Goal: Task Accomplishment & Management: Use online tool/utility

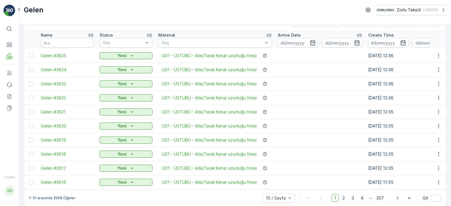
scroll to position [24, 0]
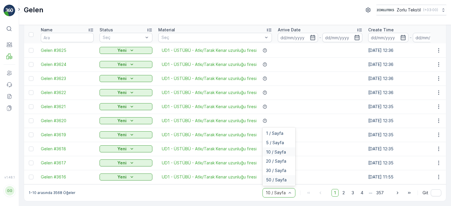
click at [282, 181] on span "50 / Sayfa" at bounding box center [276, 180] width 21 height 5
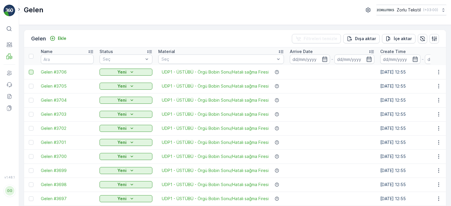
click at [33, 71] on div at bounding box center [31, 72] width 5 height 5
click at [29, 70] on input "checkbox" at bounding box center [29, 70] width 0 height 0
click at [31, 87] on div at bounding box center [31, 86] width 5 height 5
click at [29, 84] on input "checkbox" at bounding box center [29, 84] width 0 height 0
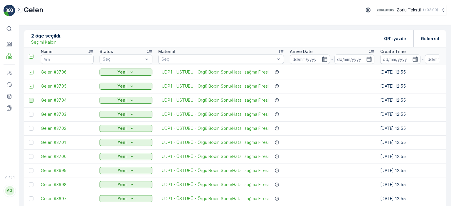
click at [31, 101] on div at bounding box center [31, 100] width 5 height 5
click at [29, 98] on input "checkbox" at bounding box center [29, 98] width 0 height 0
drag, startPoint x: 31, startPoint y: 115, endPoint x: 32, endPoint y: 128, distance: 13.2
click at [31, 115] on div at bounding box center [31, 114] width 5 height 5
click at [29, 112] on input "checkbox" at bounding box center [29, 112] width 0 height 0
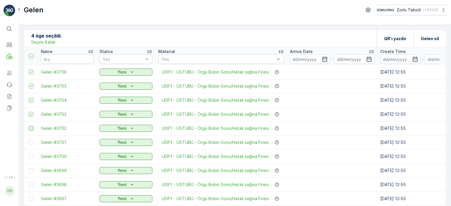
click at [32, 129] on div at bounding box center [31, 128] width 5 height 5
click at [29, 126] on input "checkbox" at bounding box center [29, 126] width 0 height 0
click at [31, 142] on div at bounding box center [31, 142] width 5 height 5
click at [29, 140] on input "checkbox" at bounding box center [29, 140] width 0 height 0
click at [29, 156] on div at bounding box center [31, 156] width 5 height 5
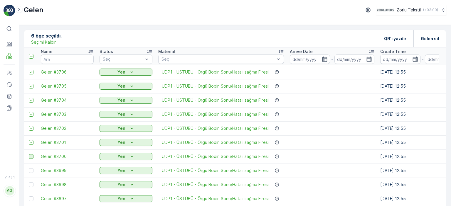
click at [29, 154] on input "checkbox" at bounding box center [29, 154] width 0 height 0
click at [31, 170] on div at bounding box center [31, 170] width 5 height 5
click at [29, 168] on input "checkbox" at bounding box center [29, 168] width 0 height 0
click at [31, 186] on div at bounding box center [31, 185] width 5 height 5
click at [29, 183] on input "checkbox" at bounding box center [29, 183] width 0 height 0
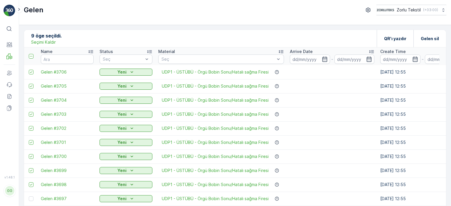
scroll to position [59, 0]
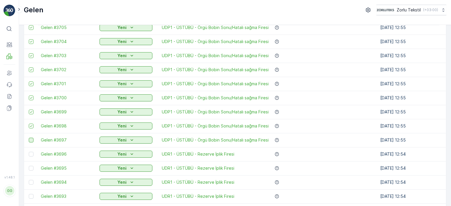
click at [31, 142] on div at bounding box center [31, 140] width 5 height 5
click at [29, 138] on input "checkbox" at bounding box center [29, 138] width 0 height 0
click at [32, 154] on div at bounding box center [31, 154] width 5 height 5
click at [29, 152] on input "checkbox" at bounding box center [29, 152] width 0 height 0
click at [32, 168] on div at bounding box center [31, 168] width 5 height 5
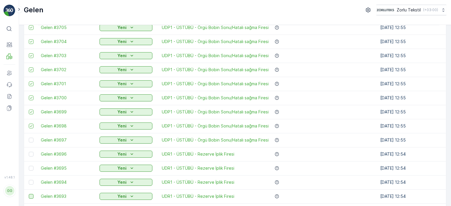
click at [29, 166] on input "checkbox" at bounding box center [29, 166] width 0 height 0
click at [31, 182] on div at bounding box center [31, 182] width 5 height 5
click at [29, 180] on input "checkbox" at bounding box center [29, 180] width 0 height 0
click at [32, 197] on div at bounding box center [31, 196] width 5 height 5
click at [29, 194] on input "checkbox" at bounding box center [29, 194] width 0 height 0
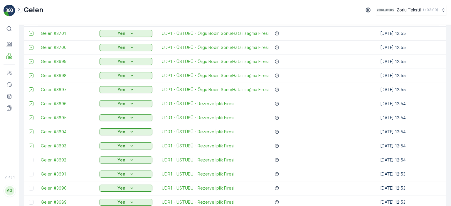
scroll to position [117, 0]
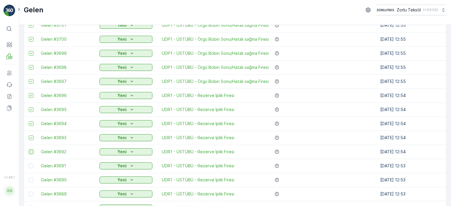
click at [30, 153] on div at bounding box center [31, 152] width 5 height 5
click at [29, 150] on input "checkbox" at bounding box center [29, 150] width 0 height 0
click at [31, 165] on div at bounding box center [31, 166] width 5 height 5
click at [29, 164] on input "checkbox" at bounding box center [29, 164] width 0 height 0
click at [32, 180] on div at bounding box center [31, 180] width 5 height 5
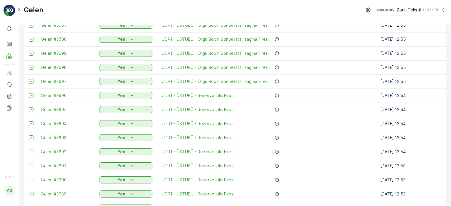
click at [29, 178] on input "checkbox" at bounding box center [29, 178] width 0 height 0
click at [29, 195] on div at bounding box center [31, 194] width 5 height 5
click at [29, 192] on input "checkbox" at bounding box center [29, 192] width 0 height 0
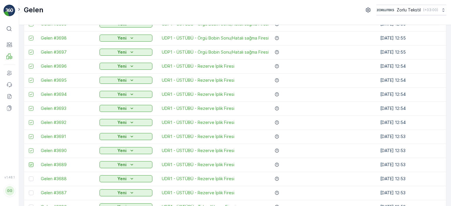
scroll to position [176, 0]
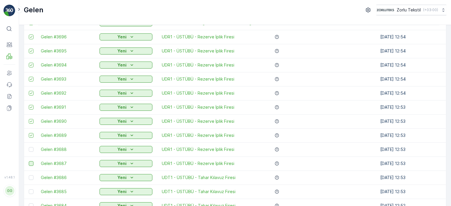
drag, startPoint x: 31, startPoint y: 147, endPoint x: 32, endPoint y: 165, distance: 18.8
click at [31, 147] on div at bounding box center [32, 149] width 6 height 5
click at [29, 147] on input "checkbox" at bounding box center [29, 147] width 0 height 0
click at [31, 164] on div at bounding box center [31, 163] width 5 height 5
click at [29, 161] on input "checkbox" at bounding box center [29, 161] width 0 height 0
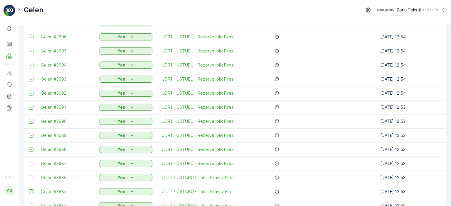
click at [33, 180] on td at bounding box center [31, 178] width 14 height 14
click at [32, 192] on div at bounding box center [31, 192] width 5 height 5
click at [29, 190] on input "checkbox" at bounding box center [29, 190] width 0 height 0
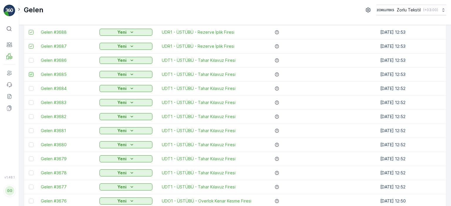
click at [31, 75] on icon at bounding box center [31, 75] width 2 height 2
click at [29, 72] on input "checkbox" at bounding box center [29, 72] width 0 height 0
click at [31, 61] on div at bounding box center [31, 60] width 5 height 5
click at [29, 58] on input "checkbox" at bounding box center [29, 58] width 0 height 0
click at [31, 74] on div at bounding box center [31, 74] width 5 height 5
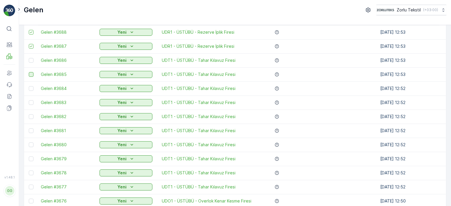
click at [29, 72] on input "checkbox" at bounding box center [29, 72] width 0 height 0
click at [32, 88] on div at bounding box center [31, 88] width 5 height 5
click at [29, 86] on input "checkbox" at bounding box center [29, 86] width 0 height 0
click at [31, 104] on div at bounding box center [31, 102] width 5 height 5
click at [29, 100] on input "checkbox" at bounding box center [29, 100] width 0 height 0
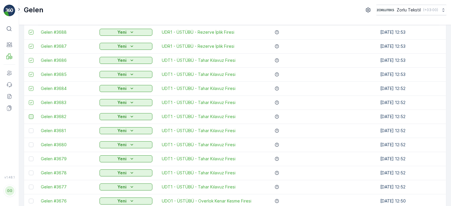
click at [30, 117] on div at bounding box center [31, 116] width 5 height 5
click at [29, 114] on input "checkbox" at bounding box center [29, 114] width 0 height 0
click at [31, 131] on div at bounding box center [31, 131] width 5 height 5
click at [29, 129] on input "checkbox" at bounding box center [29, 129] width 0 height 0
click at [31, 145] on div at bounding box center [31, 145] width 5 height 5
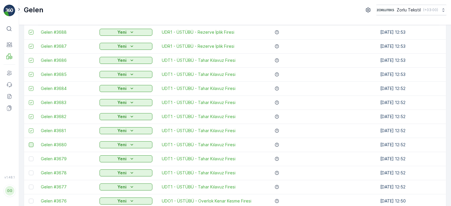
click at [29, 143] on input "checkbox" at bounding box center [29, 143] width 0 height 0
click at [31, 159] on div at bounding box center [31, 159] width 5 height 5
click at [29, 157] on input "checkbox" at bounding box center [29, 157] width 0 height 0
click at [32, 174] on div at bounding box center [31, 173] width 5 height 5
click at [29, 171] on input "checkbox" at bounding box center [29, 171] width 0 height 0
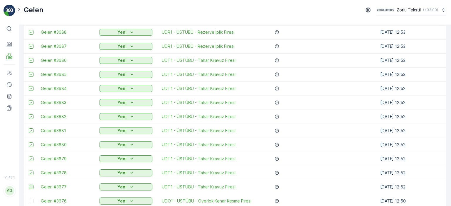
click at [32, 187] on div at bounding box center [31, 187] width 5 height 5
click at [29, 185] on input "checkbox" at bounding box center [29, 185] width 0 height 0
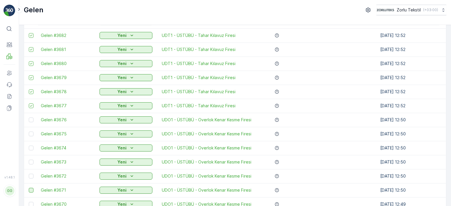
scroll to position [381, 0]
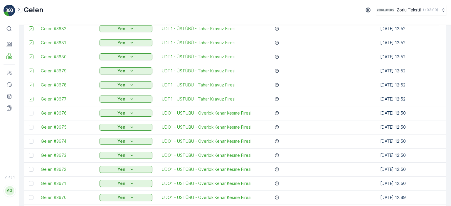
click at [29, 113] on div at bounding box center [31, 113] width 5 height 5
click at [29, 111] on input "checkbox" at bounding box center [29, 111] width 0 height 0
click at [33, 128] on div at bounding box center [31, 127] width 5 height 5
click at [29, 125] on input "checkbox" at bounding box center [29, 125] width 0 height 0
click at [31, 142] on div at bounding box center [31, 141] width 5 height 5
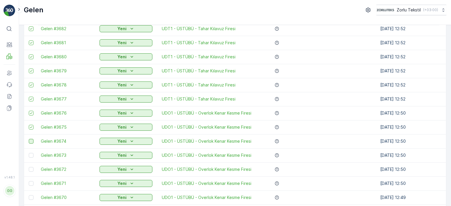
click at [29, 139] on input "checkbox" at bounding box center [29, 139] width 0 height 0
click at [32, 155] on div at bounding box center [31, 155] width 5 height 5
click at [29, 153] on input "checkbox" at bounding box center [29, 153] width 0 height 0
click at [31, 169] on div at bounding box center [31, 169] width 5 height 5
click at [29, 167] on input "checkbox" at bounding box center [29, 167] width 0 height 0
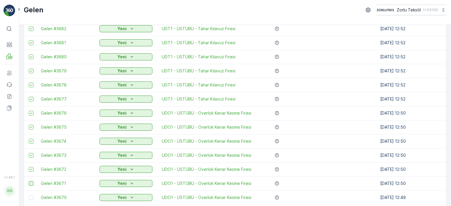
click at [31, 183] on div at bounding box center [31, 183] width 5 height 5
click at [29, 181] on input "checkbox" at bounding box center [29, 181] width 0 height 0
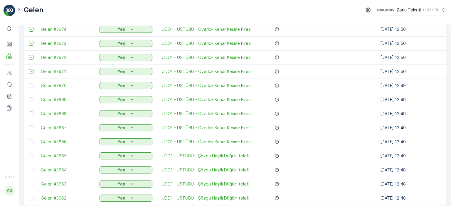
scroll to position [499, 0]
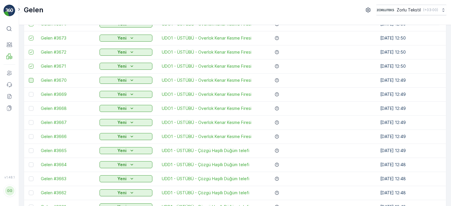
click at [32, 80] on div at bounding box center [31, 80] width 5 height 5
click at [29, 78] on input "checkbox" at bounding box center [29, 78] width 0 height 0
click at [32, 94] on div at bounding box center [31, 94] width 5 height 5
click at [29, 92] on input "checkbox" at bounding box center [29, 92] width 0 height 0
click at [31, 109] on div at bounding box center [31, 108] width 5 height 5
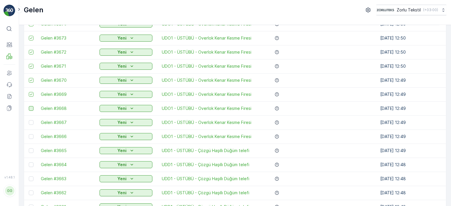
click at [29, 106] on input "checkbox" at bounding box center [29, 106] width 0 height 0
click at [32, 124] on div at bounding box center [31, 122] width 5 height 5
click at [29, 120] on input "checkbox" at bounding box center [29, 120] width 0 height 0
click at [31, 137] on div at bounding box center [31, 136] width 5 height 5
click at [29, 134] on input "checkbox" at bounding box center [29, 134] width 0 height 0
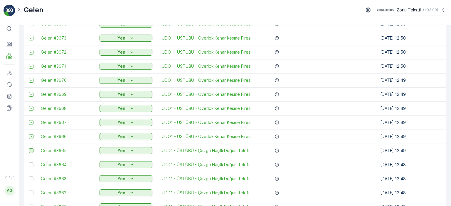
click at [31, 151] on div at bounding box center [31, 150] width 5 height 5
click at [29, 148] on input "checkbox" at bounding box center [29, 148] width 0 height 0
click at [30, 164] on div at bounding box center [31, 165] width 5 height 5
click at [29, 163] on input "checkbox" at bounding box center [29, 163] width 0 height 0
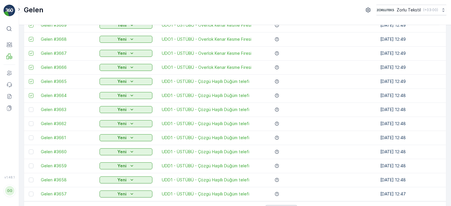
scroll to position [587, 0]
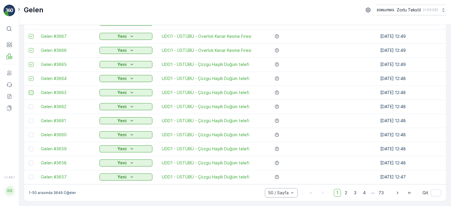
click at [30, 92] on div at bounding box center [31, 92] width 5 height 5
click at [29, 90] on input "checkbox" at bounding box center [29, 90] width 0 height 0
click at [33, 105] on div at bounding box center [31, 106] width 5 height 5
click at [29, 104] on input "checkbox" at bounding box center [29, 104] width 0 height 0
click at [31, 120] on div at bounding box center [31, 121] width 5 height 5
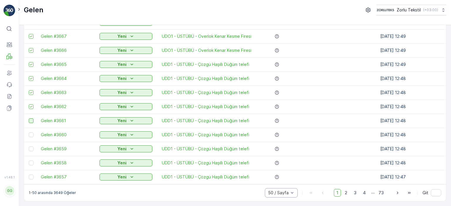
click at [29, 119] on input "checkbox" at bounding box center [29, 119] width 0 height 0
click at [31, 133] on div at bounding box center [31, 135] width 5 height 5
click at [29, 133] on input "checkbox" at bounding box center [29, 133] width 0 height 0
click at [31, 147] on div at bounding box center [31, 149] width 5 height 5
click at [29, 147] on input "checkbox" at bounding box center [29, 147] width 0 height 0
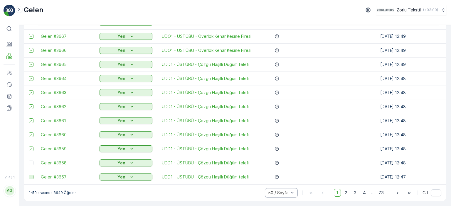
drag, startPoint x: 31, startPoint y: 161, endPoint x: 32, endPoint y: 173, distance: 12.4
click at [31, 161] on div at bounding box center [31, 163] width 5 height 5
click at [29, 161] on input "checkbox" at bounding box center [29, 161] width 0 height 0
click at [31, 175] on div at bounding box center [31, 177] width 5 height 5
click at [29, 175] on input "checkbox" at bounding box center [29, 175] width 0 height 0
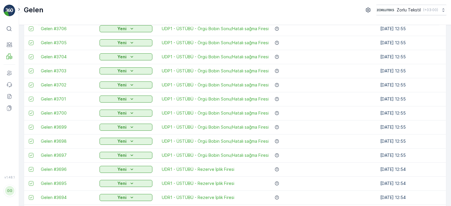
scroll to position [0, 0]
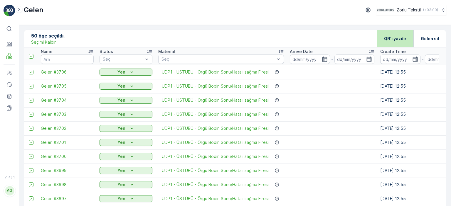
click at [394, 38] on p "QR'ı yazdır" at bounding box center [395, 39] width 22 height 6
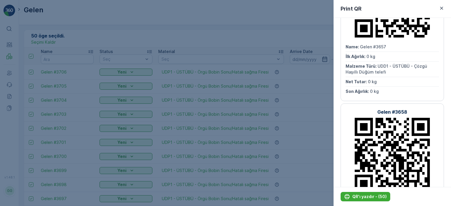
scroll to position [88, 0]
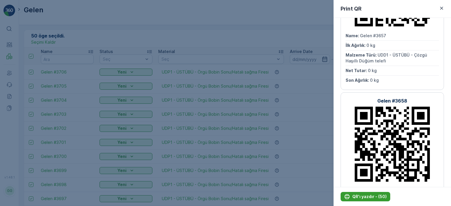
click at [372, 196] on p "QR'ı yazdır - (50)" at bounding box center [369, 197] width 34 height 6
click at [441, 6] on icon "button" at bounding box center [441, 8] width 6 height 6
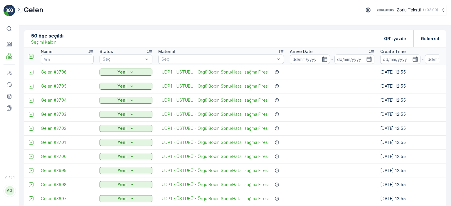
click at [30, 56] on icon at bounding box center [31, 56] width 2 height 2
click at [32, 54] on input "checkbox" at bounding box center [32, 54] width 0 height 0
click at [31, 55] on icon at bounding box center [31, 56] width 4 height 4
click at [32, 54] on input "checkbox" at bounding box center [32, 54] width 0 height 0
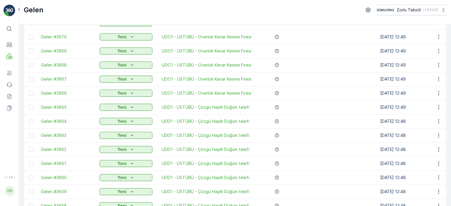
scroll to position [587, 0]
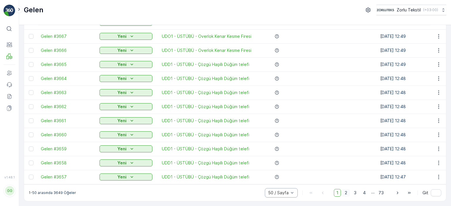
click at [345, 193] on span "2" at bounding box center [346, 193] width 8 height 8
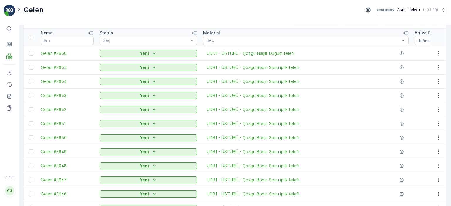
scroll to position [29, 0]
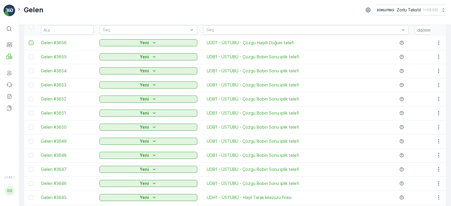
click at [31, 43] on div at bounding box center [31, 42] width 5 height 5
click at [29, 40] on input "checkbox" at bounding box center [29, 40] width 0 height 0
click at [33, 58] on div at bounding box center [31, 57] width 5 height 5
click at [29, 55] on input "checkbox" at bounding box center [29, 55] width 0 height 0
drag, startPoint x: 32, startPoint y: 71, endPoint x: 30, endPoint y: 88, distance: 16.5
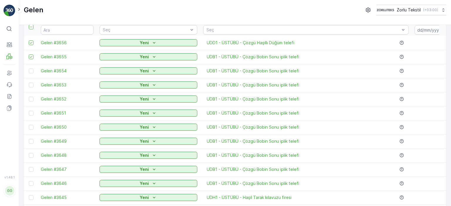
click at [32, 71] on div at bounding box center [31, 71] width 5 height 5
click at [29, 69] on input "checkbox" at bounding box center [29, 69] width 0 height 0
click at [30, 84] on div at bounding box center [31, 85] width 5 height 5
click at [29, 83] on input "checkbox" at bounding box center [29, 83] width 0 height 0
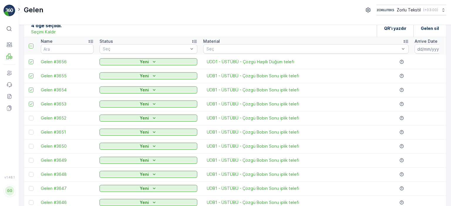
scroll to position [0, 0]
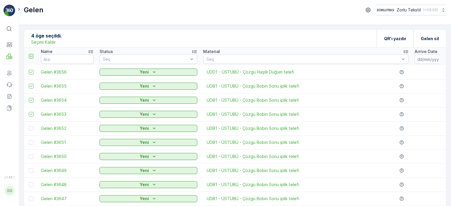
click at [29, 55] on icon at bounding box center [31, 56] width 4 height 4
click at [32, 54] on input "checkbox" at bounding box center [32, 54] width 0 height 0
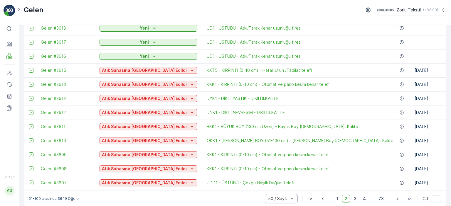
scroll to position [587, 0]
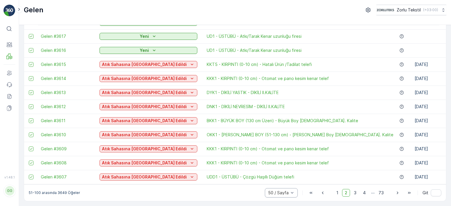
drag, startPoint x: 30, startPoint y: 61, endPoint x: 32, endPoint y: 79, distance: 18.6
click at [30, 62] on icon at bounding box center [31, 64] width 4 height 4
click at [29, 62] on input "checkbox" at bounding box center [29, 62] width 0 height 0
click at [31, 78] on icon at bounding box center [31, 79] width 4 height 4
click at [29, 76] on input "checkbox" at bounding box center [29, 76] width 0 height 0
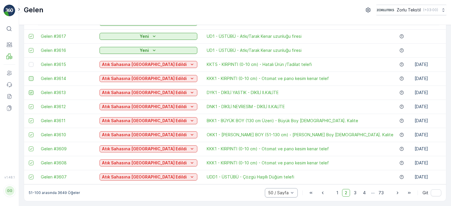
click at [30, 91] on icon at bounding box center [31, 93] width 4 height 4
click at [29, 90] on input "checkbox" at bounding box center [29, 90] width 0 height 0
click at [30, 105] on icon at bounding box center [31, 107] width 4 height 4
click at [29, 104] on input "checkbox" at bounding box center [29, 104] width 0 height 0
click at [31, 119] on icon at bounding box center [31, 121] width 4 height 4
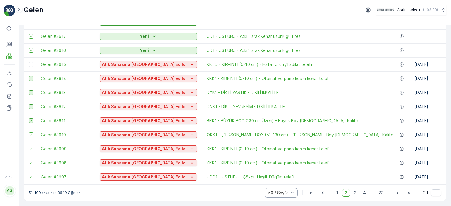
click at [29, 119] on input "checkbox" at bounding box center [29, 119] width 0 height 0
click at [32, 134] on icon at bounding box center [31, 135] width 4 height 4
click at [29, 133] on input "checkbox" at bounding box center [29, 133] width 0 height 0
drag, startPoint x: 31, startPoint y: 146, endPoint x: 33, endPoint y: 161, distance: 14.8
click at [31, 147] on icon at bounding box center [31, 149] width 4 height 4
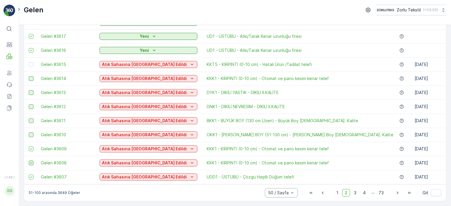
click at [29, 147] on input "checkbox" at bounding box center [29, 147] width 0 height 0
click at [31, 161] on icon at bounding box center [31, 163] width 4 height 4
click at [29, 161] on input "checkbox" at bounding box center [29, 161] width 0 height 0
click at [31, 175] on icon at bounding box center [31, 177] width 4 height 4
click at [29, 175] on input "checkbox" at bounding box center [29, 175] width 0 height 0
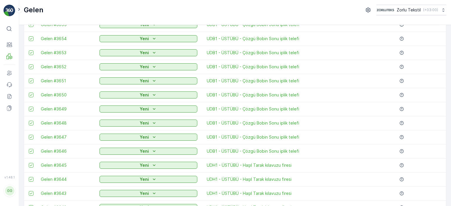
scroll to position [0, 0]
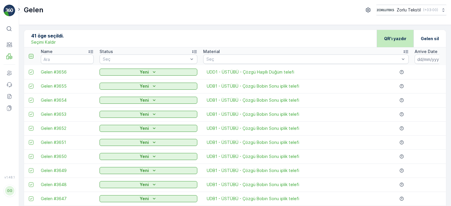
click at [399, 41] on p "QR'ı yazdır" at bounding box center [395, 39] width 22 height 6
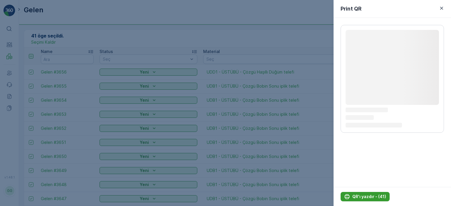
click at [373, 197] on p "QR'ı yazdır - (41)" at bounding box center [369, 197] width 34 height 6
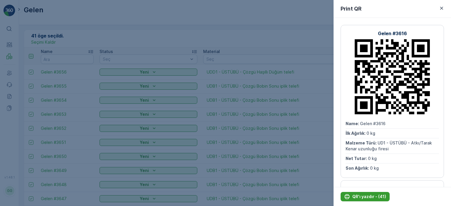
click at [374, 197] on p "QR'ı yazdır - (41)" at bounding box center [369, 197] width 34 height 6
click at [443, 11] on icon "button" at bounding box center [441, 8] width 6 height 6
